Goal: Information Seeking & Learning: Learn about a topic

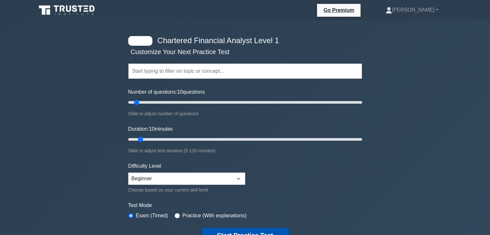
scroll to position [32, 0]
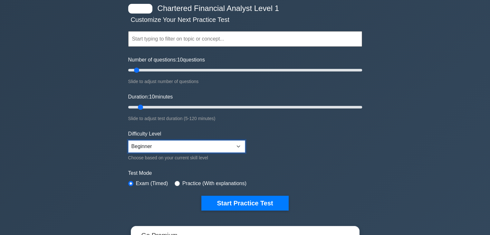
click at [218, 144] on select "Beginner Intermediate Expert" at bounding box center [186, 146] width 117 height 12
select select "intermediate"
click at [128, 140] on select "Beginner Intermediate Expert" at bounding box center [186, 146] width 117 height 12
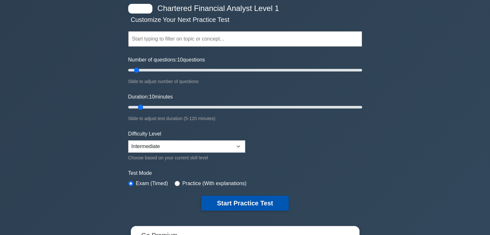
click at [241, 202] on button "Start Practice Test" at bounding box center [244, 203] width 87 height 15
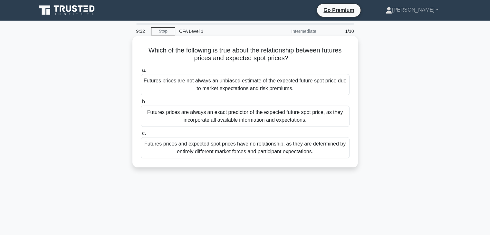
click at [246, 91] on div "Futures prices are not always an unbiased estimate of the expected future spot …" at bounding box center [245, 84] width 209 height 21
click at [141, 72] on input "a. Futures prices are not always an unbiased estimate of the expected future sp…" at bounding box center [141, 70] width 0 height 4
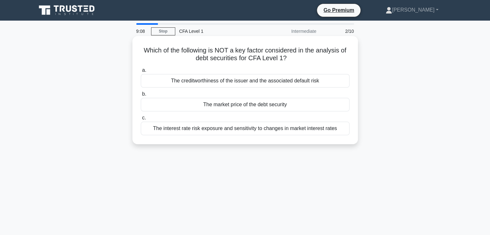
click at [249, 85] on div "The creditworthiness of the issuer and the associated default risk" at bounding box center [245, 81] width 209 height 14
click at [141, 72] on input "a. The creditworthiness of the issuer and the associated default risk" at bounding box center [141, 70] width 0 height 4
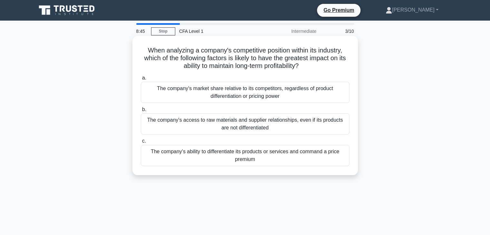
click at [227, 158] on div "The company's ability to differentiate its products or services and command a p…" at bounding box center [245, 155] width 209 height 21
click at [141, 143] on input "c. The company's ability to differentiate its products or services and command …" at bounding box center [141, 141] width 0 height 4
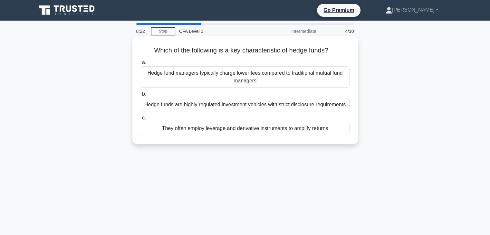
click at [185, 81] on div "Hedge fund managers typically charge lower fees compared to traditional mutual …" at bounding box center [245, 76] width 209 height 21
click at [141, 65] on input "a. Hedge fund managers typically charge lower fees compared to traditional mutu…" at bounding box center [141, 63] width 0 height 4
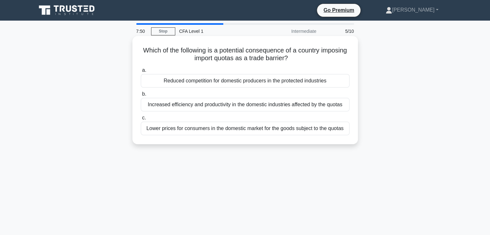
click at [336, 80] on div "Reduced competition for domestic producers in the protected industries" at bounding box center [245, 81] width 209 height 14
click at [141, 72] on input "a. Reduced competition for domestic producers in the protected industries" at bounding box center [141, 70] width 0 height 4
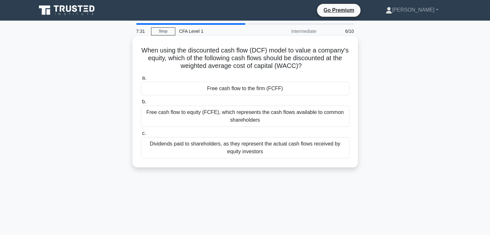
click at [315, 112] on div "Free cash flow to equity (FCFE), which represents the cash flows available to c…" at bounding box center [245, 116] width 209 height 21
click at [141, 104] on input "b. Free cash flow to equity (FCFE), which represents the cash flows available t…" at bounding box center [141, 102] width 0 height 4
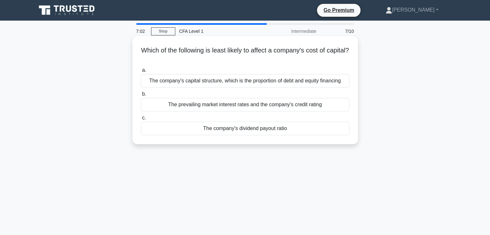
click at [335, 132] on div "The company's dividend payout ratio" at bounding box center [245, 129] width 209 height 14
click at [141, 120] on input "c. The company's dividend payout ratio" at bounding box center [141, 118] width 0 height 4
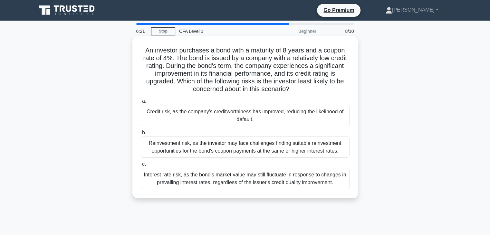
click at [334, 112] on div "Credit risk, as the company's creditworthiness has improved, reducing the likel…" at bounding box center [245, 115] width 209 height 21
click at [141, 103] on input "a. Credit risk, as the company's creditworthiness has improved, reducing the li…" at bounding box center [141, 101] width 0 height 4
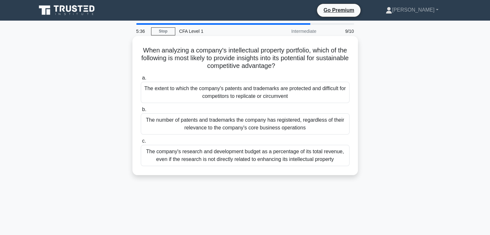
click at [326, 99] on div "The extent to which the company's patents and trademarks are protected and diff…" at bounding box center [245, 92] width 209 height 21
click at [141, 80] on input "a. The extent to which the company's patents and trademarks are protected and d…" at bounding box center [141, 78] width 0 height 4
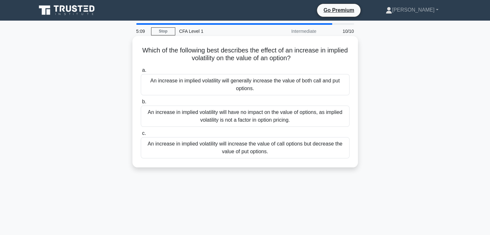
click at [344, 150] on div "An increase in implied volatility will increase the value of call options but d…" at bounding box center [245, 147] width 209 height 21
click at [141, 136] on input "c. An increase in implied volatility will increase the value of call options bu…" at bounding box center [141, 133] width 0 height 4
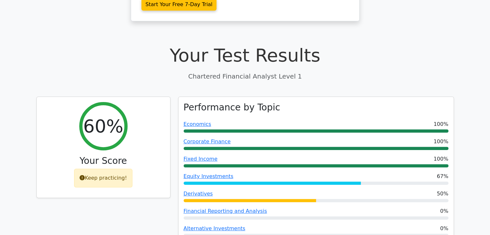
scroll to position [193, 0]
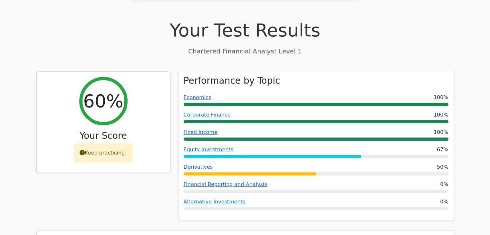
click at [200, 164] on link "Derivatives" at bounding box center [198, 167] width 29 height 6
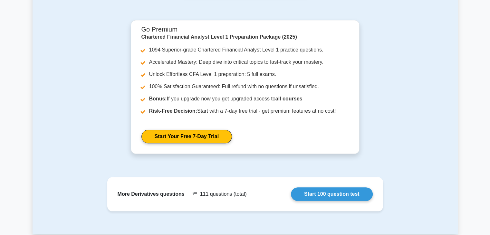
scroll to position [676, 0]
